Goal: Find specific page/section: Find specific page/section

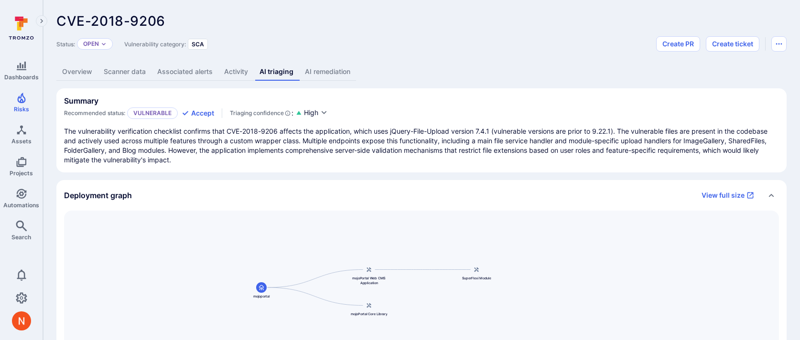
scroll to position [94, 0]
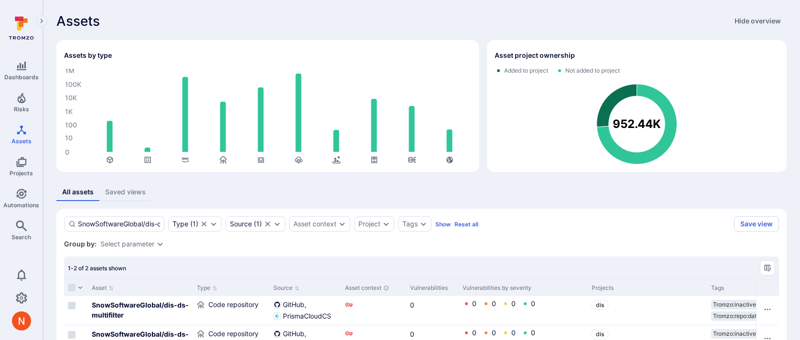
scroll to position [104, 0]
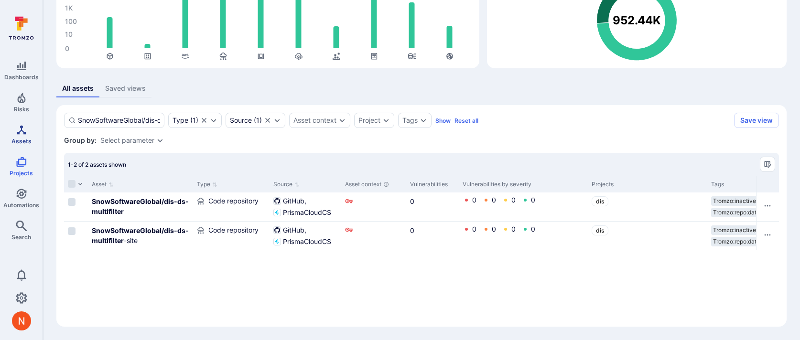
click at [24, 138] on span "Assets" at bounding box center [21, 141] width 20 height 7
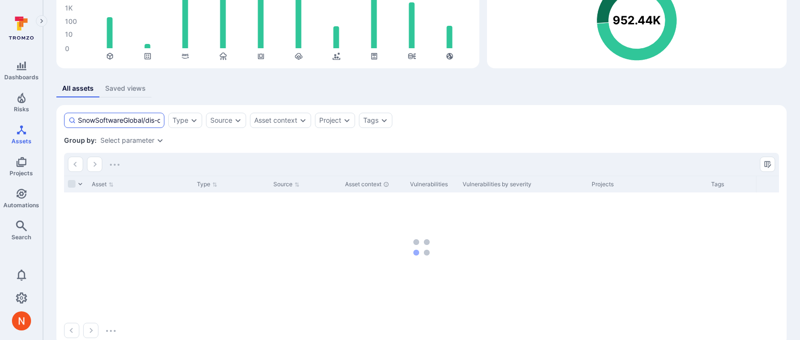
click at [140, 116] on input "SnowSoftwareGlobal/dis-ds-multifilter" at bounding box center [119, 121] width 82 height 10
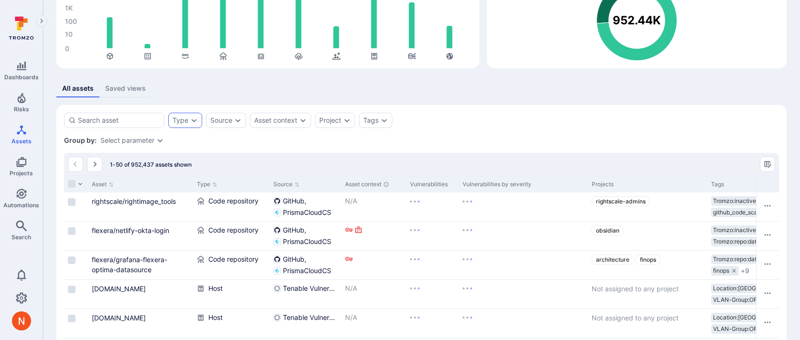
click at [188, 120] on div "Type" at bounding box center [185, 120] width 34 height 15
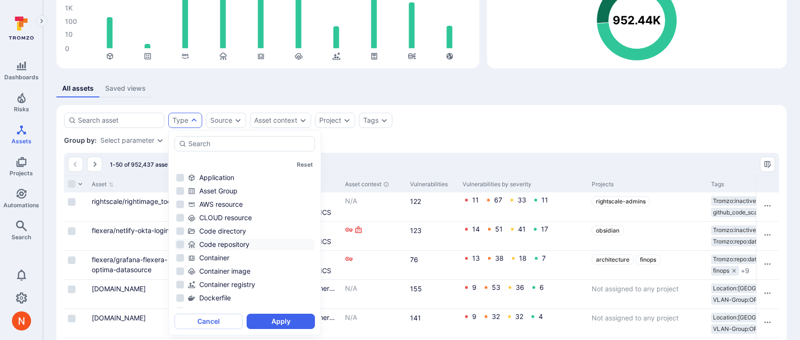
click at [226, 247] on div "Code repository" at bounding box center [250, 245] width 125 height 10
click at [268, 322] on button "Apply" at bounding box center [280, 321] width 68 height 15
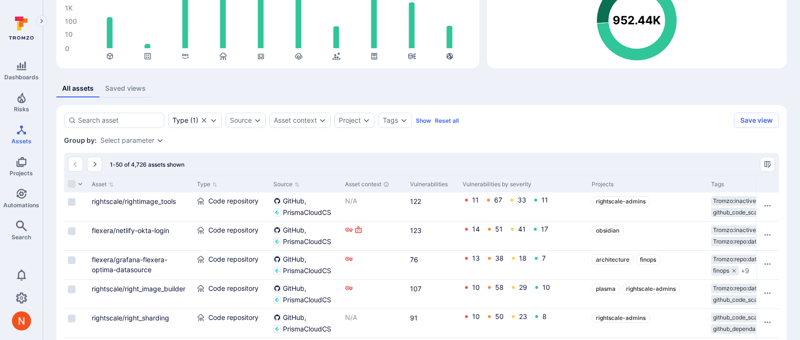
click at [146, 139] on div "Select parameter" at bounding box center [127, 141] width 54 height 8
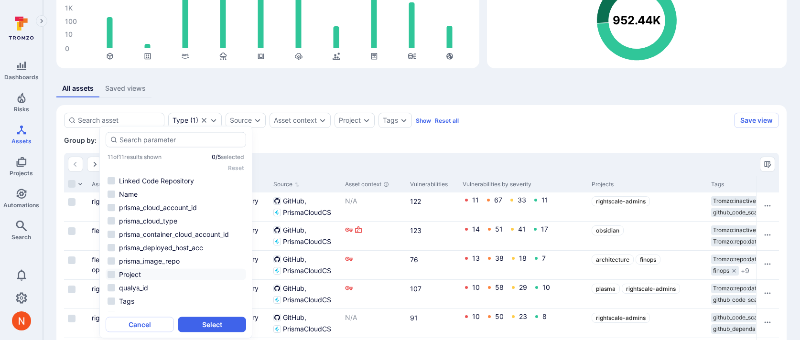
click at [142, 271] on li "Project" at bounding box center [176, 274] width 140 height 11
click at [200, 325] on button "Select" at bounding box center [212, 324] width 68 height 15
